Goal: Find specific page/section: Find specific page/section

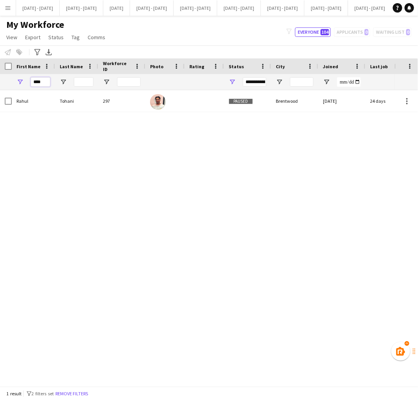
drag, startPoint x: 49, startPoint y: 84, endPoint x: -1, endPoint y: 62, distance: 55.2
click at [0, 62] on html "Menu Boards Boards Boards All jobs Status Workforce Workforce My Workforce Recr…" at bounding box center [209, 200] width 418 height 400
type input "****"
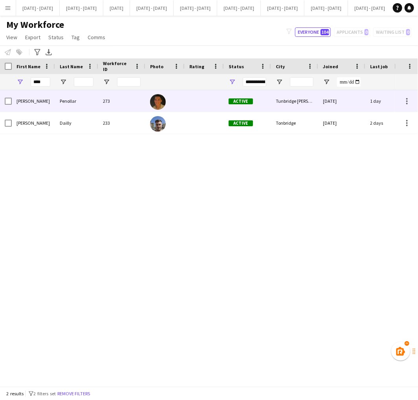
click at [80, 98] on div "Penollar" at bounding box center [76, 101] width 43 height 22
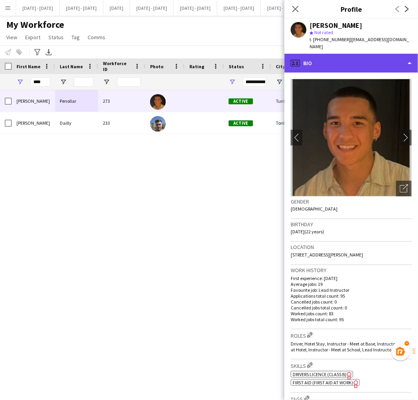
click at [377, 58] on div "profile Bio" at bounding box center [350, 63] width 133 height 19
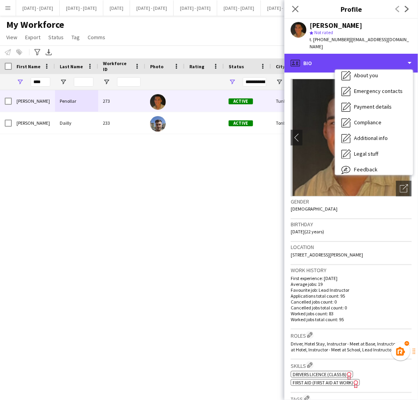
scroll to position [69, 0]
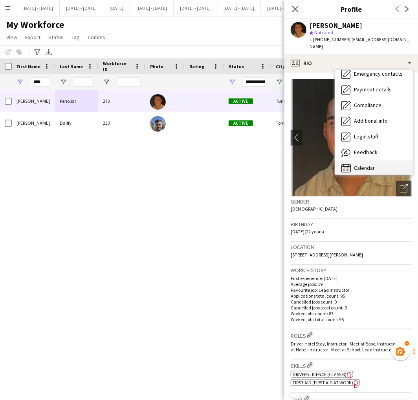
click at [396, 161] on div "Calendar Calendar" at bounding box center [374, 169] width 78 height 16
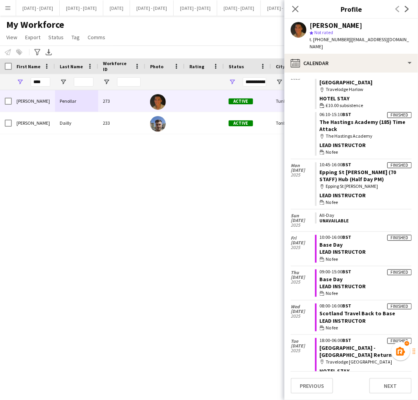
scroll to position [2504, 0]
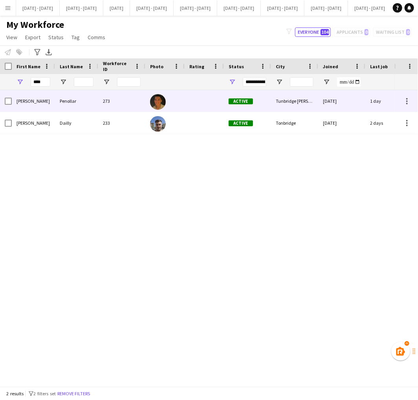
click at [107, 105] on div "273" at bounding box center [121, 101] width 47 height 22
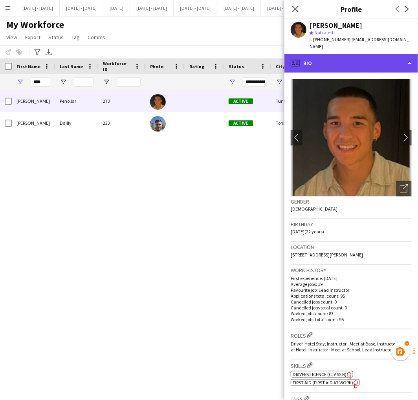
click at [314, 57] on div "profile Bio" at bounding box center [350, 63] width 133 height 19
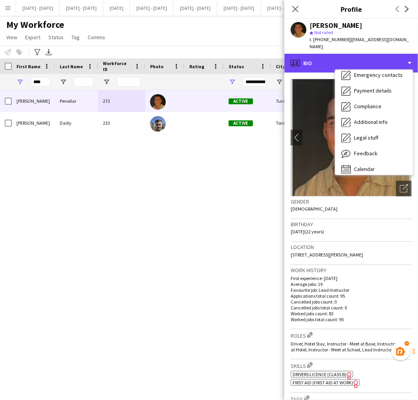
scroll to position [73, 0]
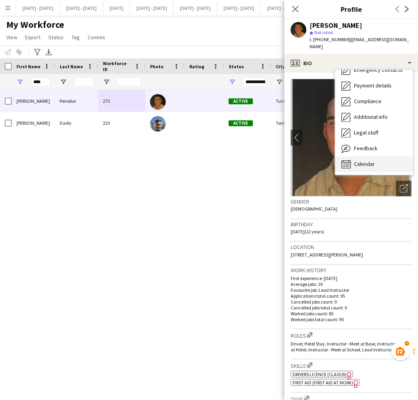
click at [387, 157] on div "Calendar Calendar" at bounding box center [374, 165] width 78 height 16
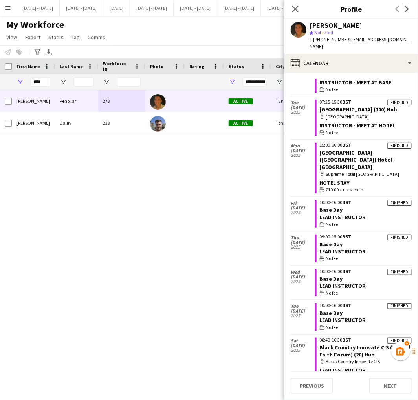
scroll to position [2575, 0]
